Goal: Information Seeking & Learning: Learn about a topic

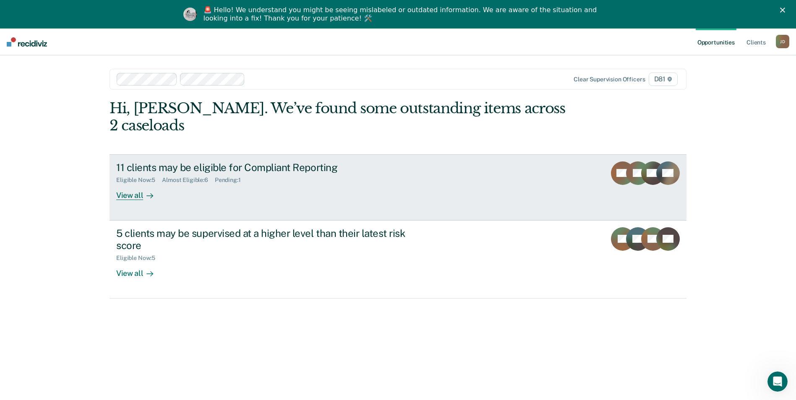
click at [240, 162] on div "11 clients may be eligible for Compliant Reporting" at bounding box center [263, 168] width 295 height 12
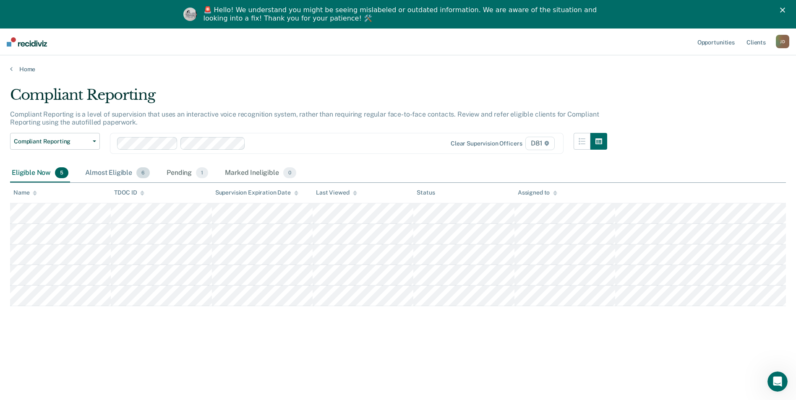
click at [108, 174] on div "Almost Eligible 6" at bounding box center [118, 173] width 68 height 18
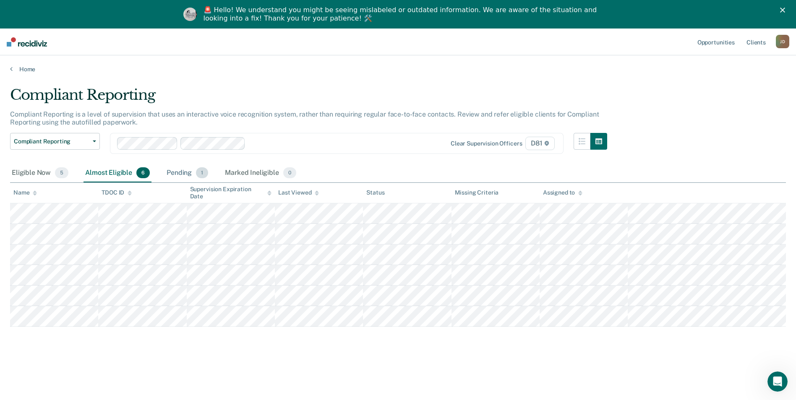
click at [186, 174] on div "Pending 1" at bounding box center [187, 173] width 45 height 18
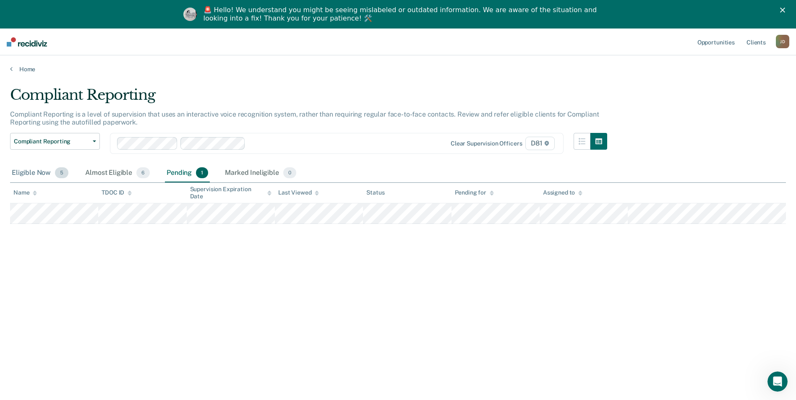
click at [32, 172] on div "Eligible Now 5" at bounding box center [40, 173] width 60 height 18
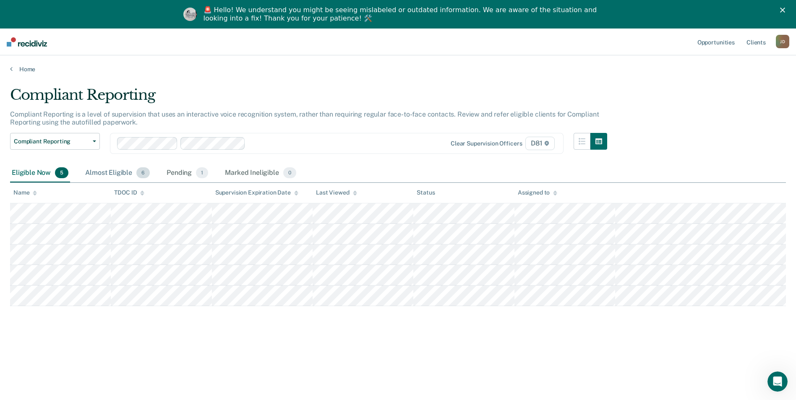
click at [109, 172] on div "Almost Eligible 6" at bounding box center [118, 173] width 68 height 18
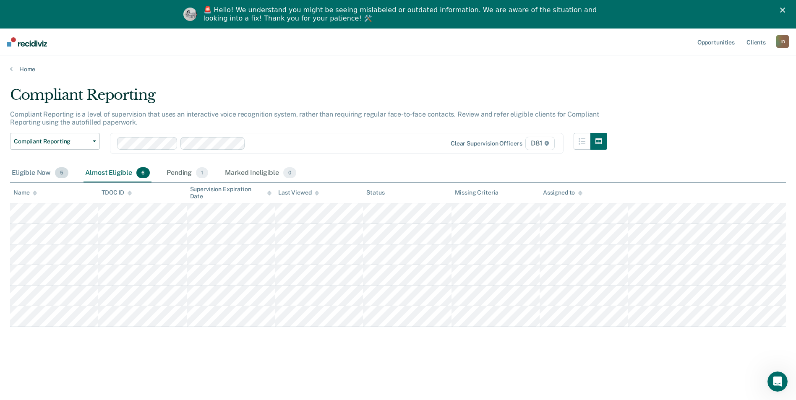
click at [18, 175] on div "Eligible Now 5" at bounding box center [40, 173] width 60 height 18
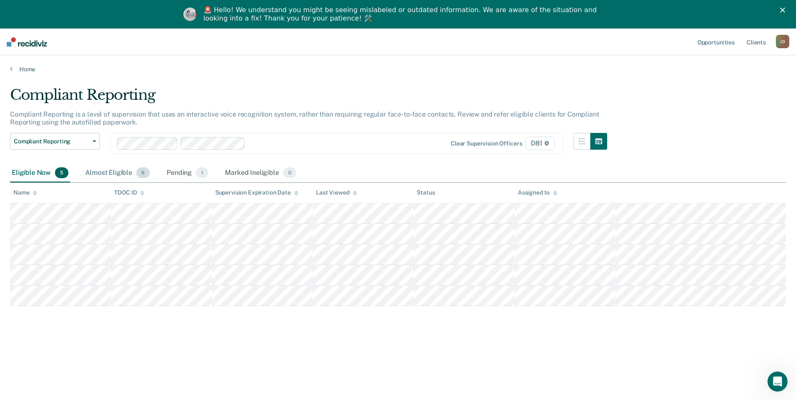
click at [106, 173] on div "Almost Eligible 6" at bounding box center [118, 173] width 68 height 18
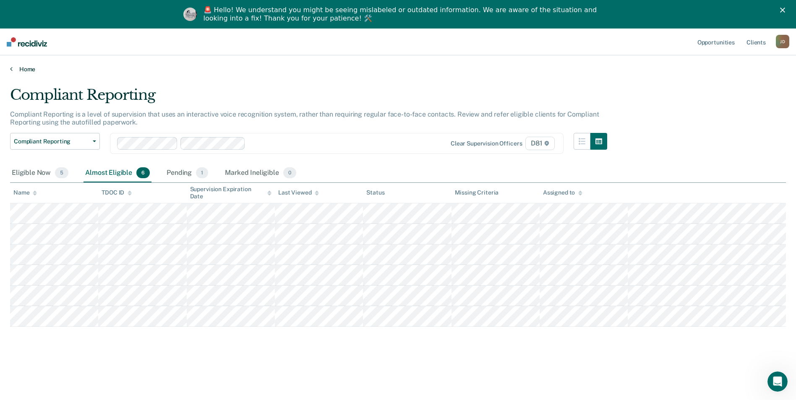
click at [20, 71] on link "Home" at bounding box center [398, 69] width 776 height 8
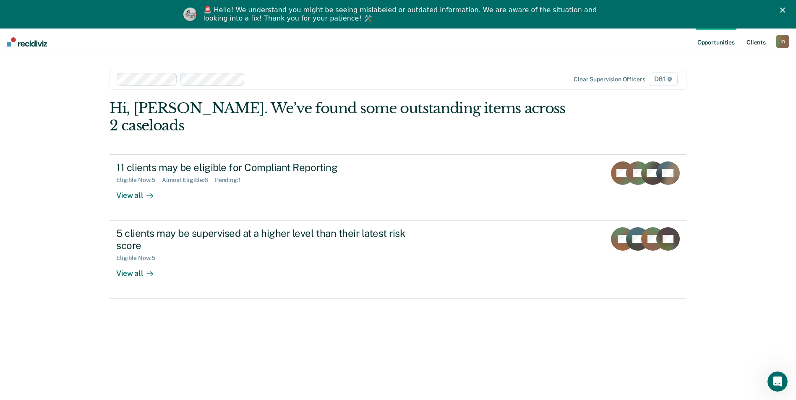
click at [759, 40] on link "Client s" at bounding box center [756, 42] width 23 height 27
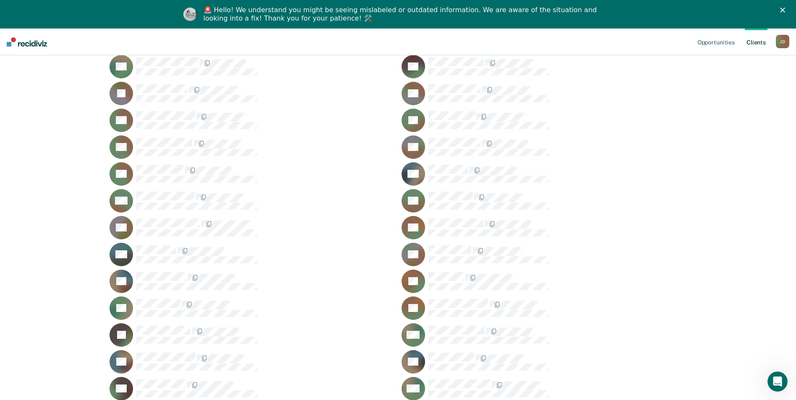
scroll to position [168, 0]
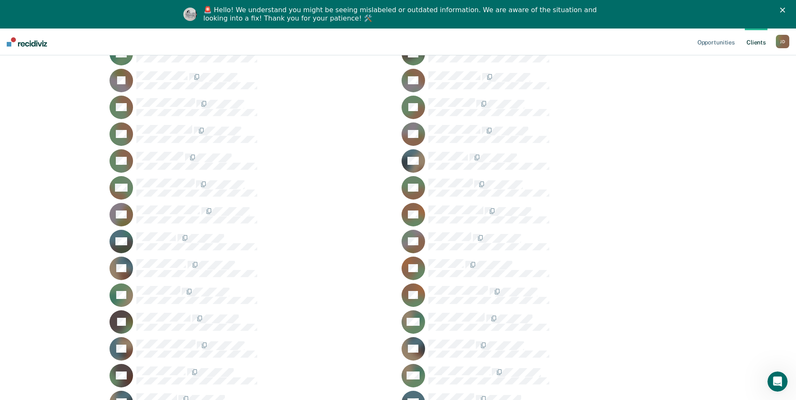
click at [419, 185] on rect at bounding box center [414, 188] width 24 height 24
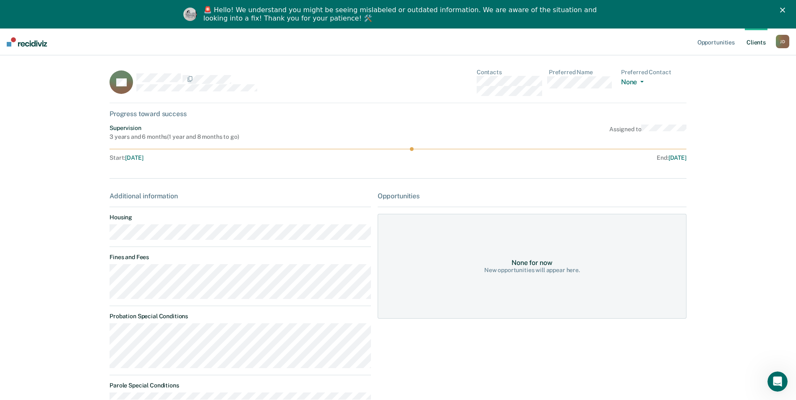
click at [785, 10] on icon "Close" at bounding box center [782, 10] width 5 height 5
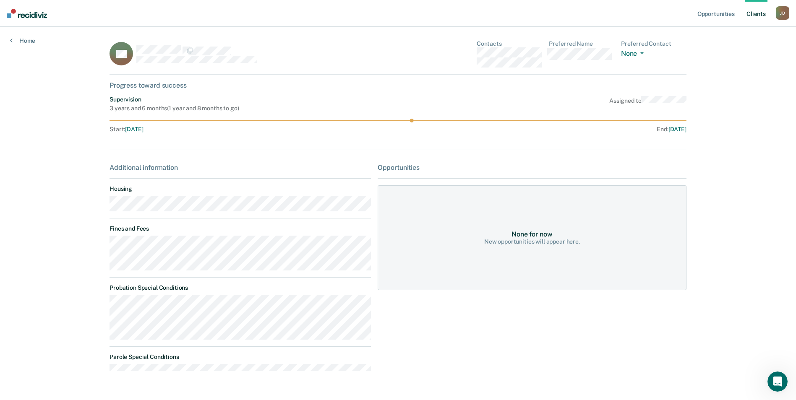
click at [557, 236] on div "None for now New opportunities will appear here." at bounding box center [532, 238] width 309 height 105
click at [413, 123] on div "Supervision 3 years and 6 months ( 1 year and 8 months to go ) Assigned to Star…" at bounding box center [398, 116] width 577 height 40
click at [158, 86] on div "Progress toward success" at bounding box center [398, 85] width 577 height 8
drag, startPoint x: 641, startPoint y: 102, endPoint x: 633, endPoint y: 102, distance: 8.0
click at [633, 102] on div "Assigned to" at bounding box center [648, 104] width 77 height 16
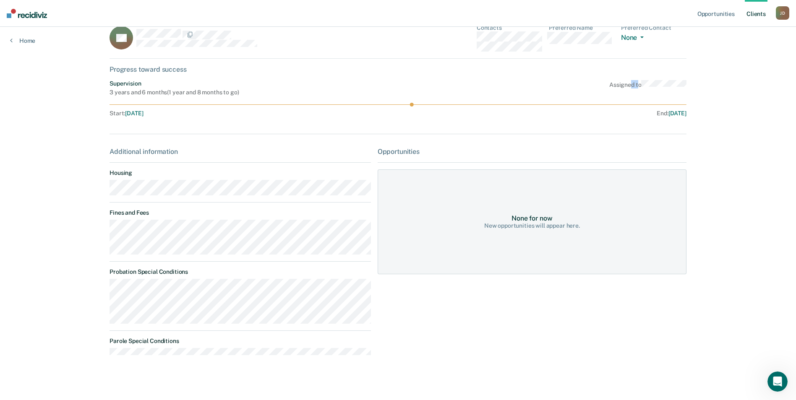
scroll to position [21, 0]
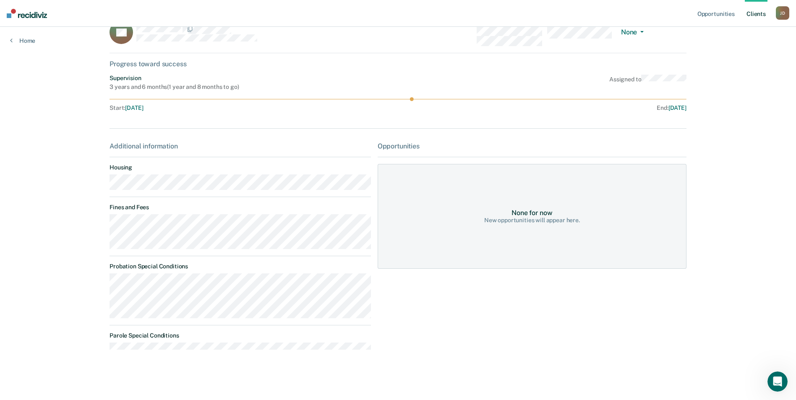
click at [506, 294] on div "Opportunities None for now New opportunities will appear here." at bounding box center [532, 249] width 309 height 215
click at [636, 33] on button "None" at bounding box center [634, 33] width 26 height 10
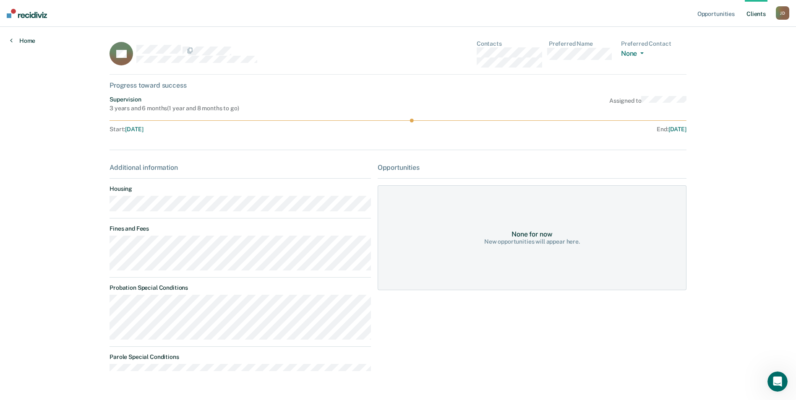
click at [23, 41] on link "Home" at bounding box center [22, 41] width 25 height 8
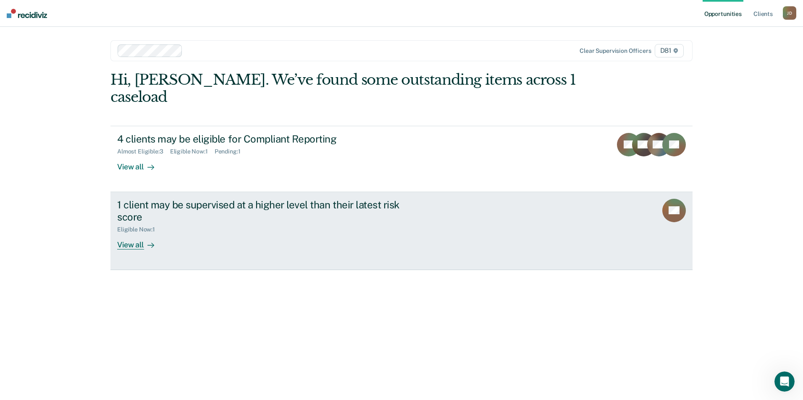
click at [217, 223] on div "1 client may be supervised at a higher level than their latest risk score Eligi…" at bounding box center [274, 224] width 315 height 51
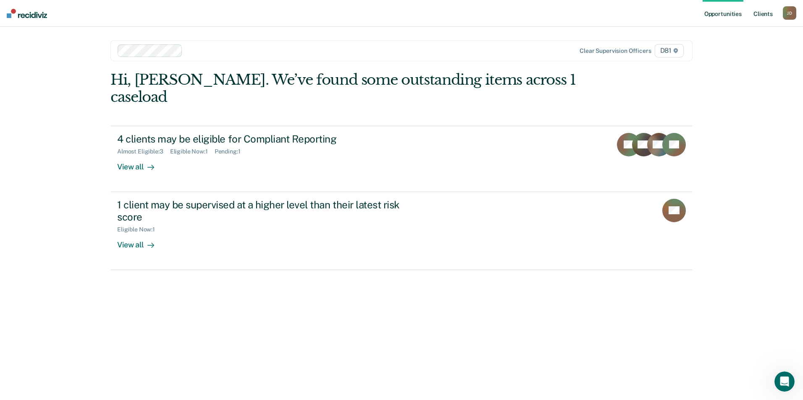
click at [764, 14] on link "Client s" at bounding box center [762, 13] width 23 height 27
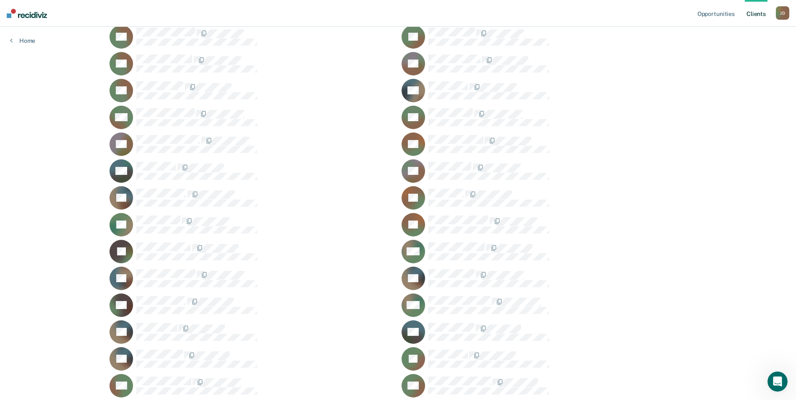
scroll to position [126, 0]
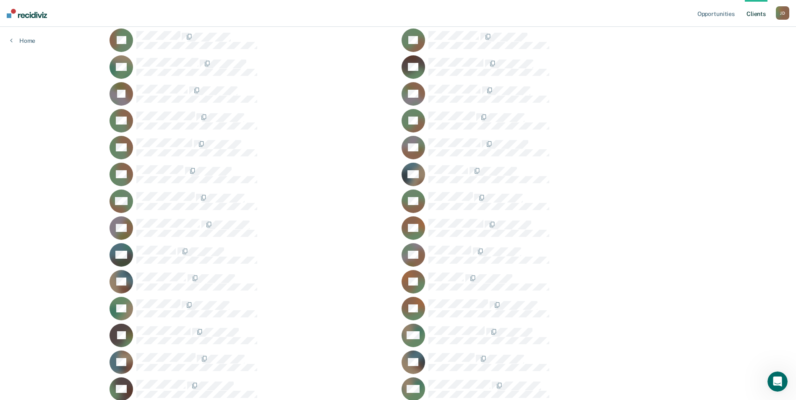
click at [419, 198] on rect at bounding box center [414, 202] width 24 height 24
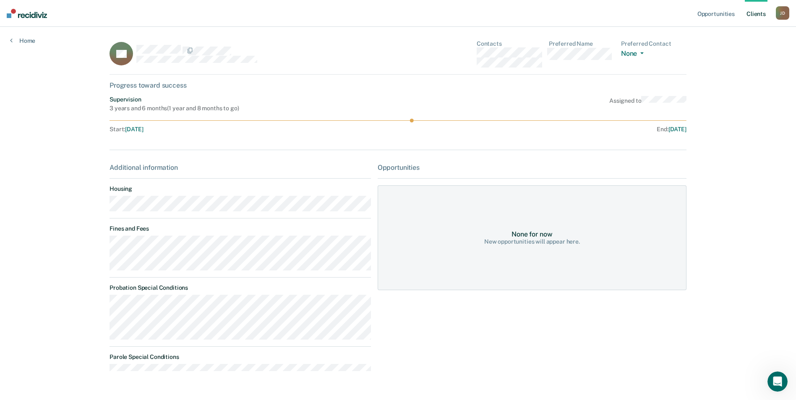
click at [171, 85] on div "Progress toward success" at bounding box center [398, 85] width 577 height 8
drag, startPoint x: 171, startPoint y: 85, endPoint x: 126, endPoint y: 86, distance: 44.9
click at [126, 86] on div "Progress toward success" at bounding box center [398, 85] width 577 height 8
drag, startPoint x: 100, startPoint y: 85, endPoint x: 214, endPoint y: 88, distance: 114.2
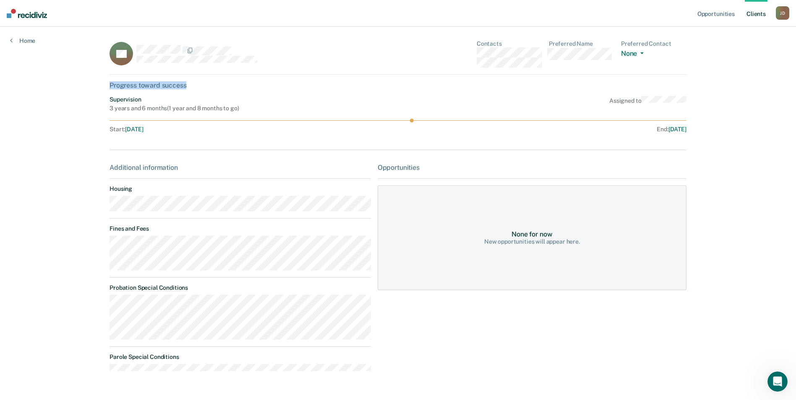
click at [214, 88] on main "EC Contacts Preferred Name Preferred Contact None Call Text Email None Progress…" at bounding box center [397, 214] width 597 height 375
click at [213, 88] on div "Progress toward success" at bounding box center [398, 85] width 577 height 8
click at [17, 43] on link "Home" at bounding box center [22, 41] width 25 height 8
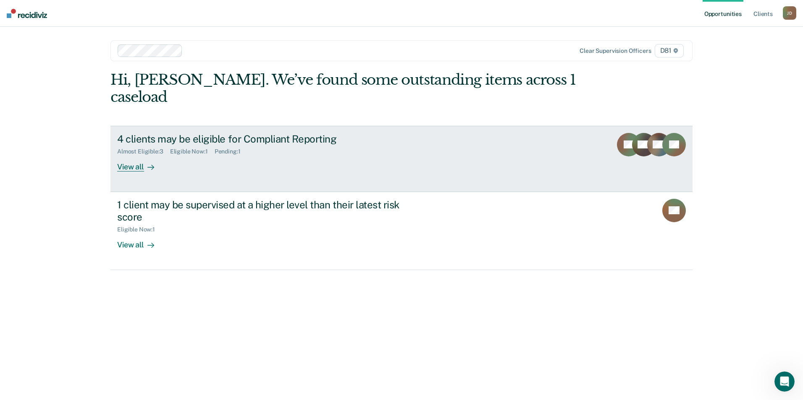
click at [330, 148] on div "4 clients may be eligible for Compliant Reporting Almost Eligible : 3 Eligible …" at bounding box center [274, 152] width 315 height 39
